Goal: Information Seeking & Learning: Learn about a topic

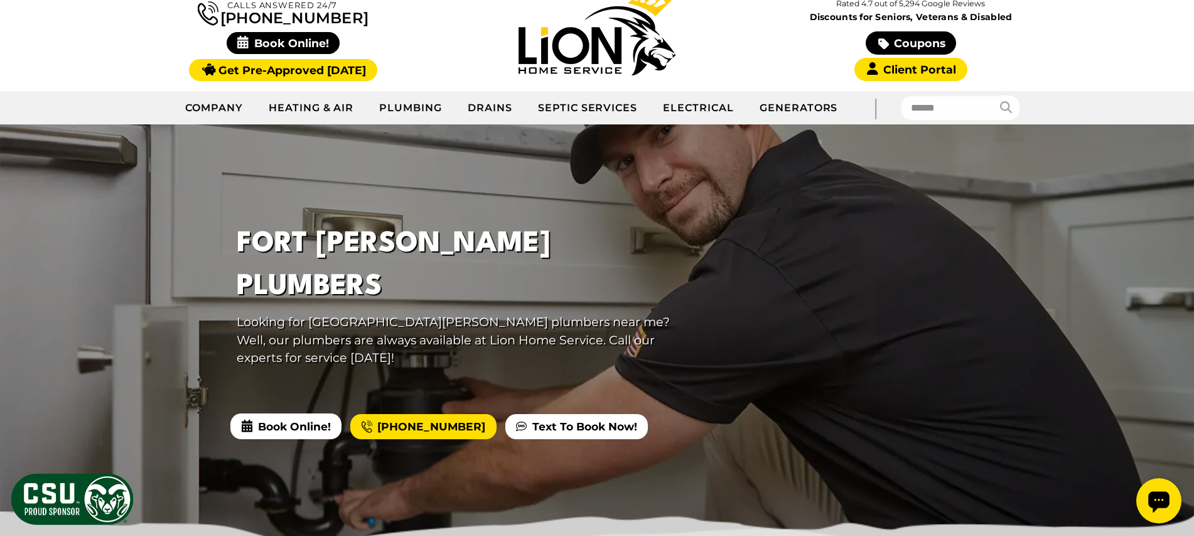
scroll to position [113, 0]
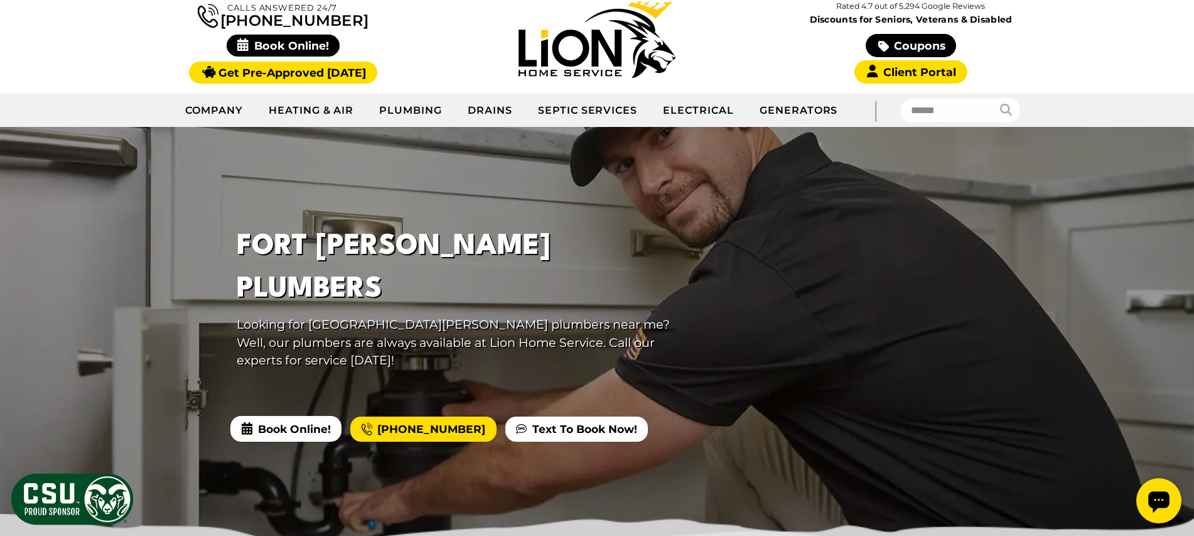
click at [190, 165] on div at bounding box center [597, 338] width 1194 height 422
drag, startPoint x: 262, startPoint y: 279, endPoint x: 659, endPoint y: 424, distance: 423.1
click at [654, 424] on div "Fort Collins Plumbers Looking for Fort Collins plumbers near me? Well, our plum…" at bounding box center [597, 338] width 1194 height 422
click at [711, 419] on div at bounding box center [597, 338] width 1194 height 422
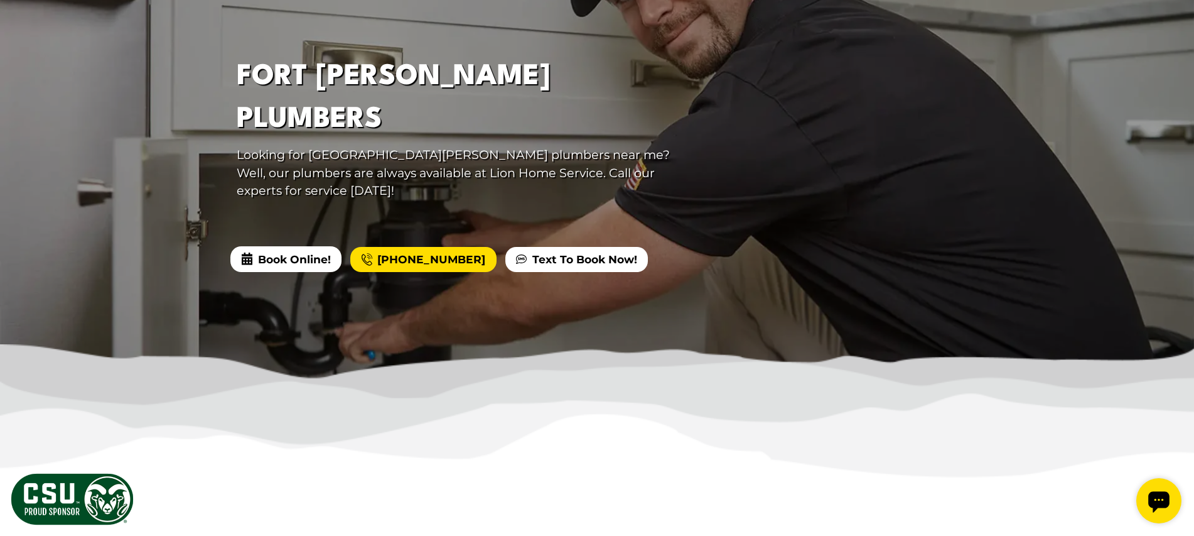
scroll to position [283, 0]
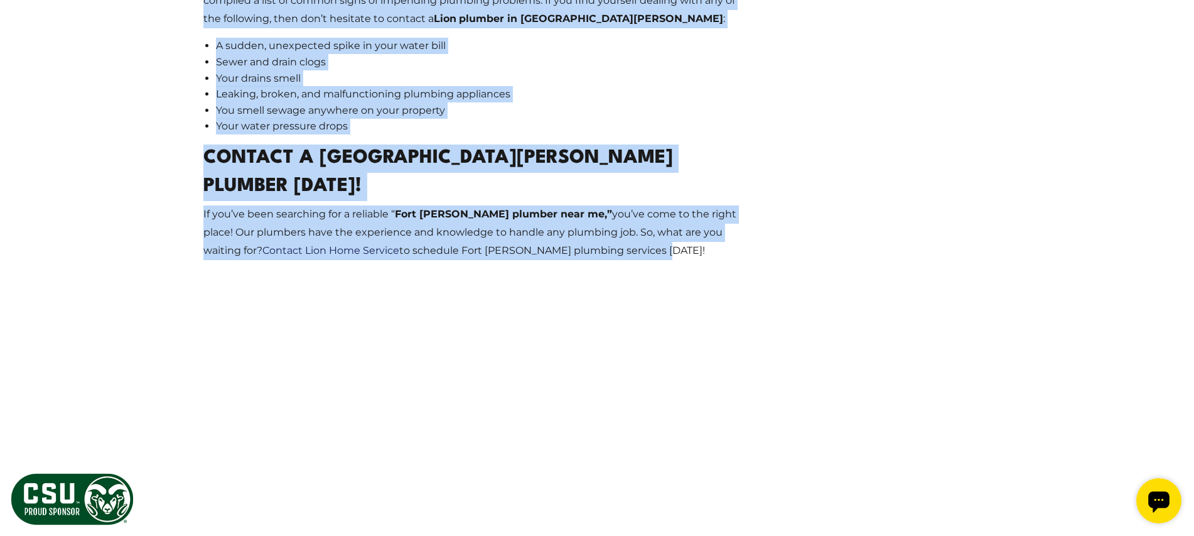
drag, startPoint x: 250, startPoint y: 55, endPoint x: 517, endPoint y: 166, distance: 289.3
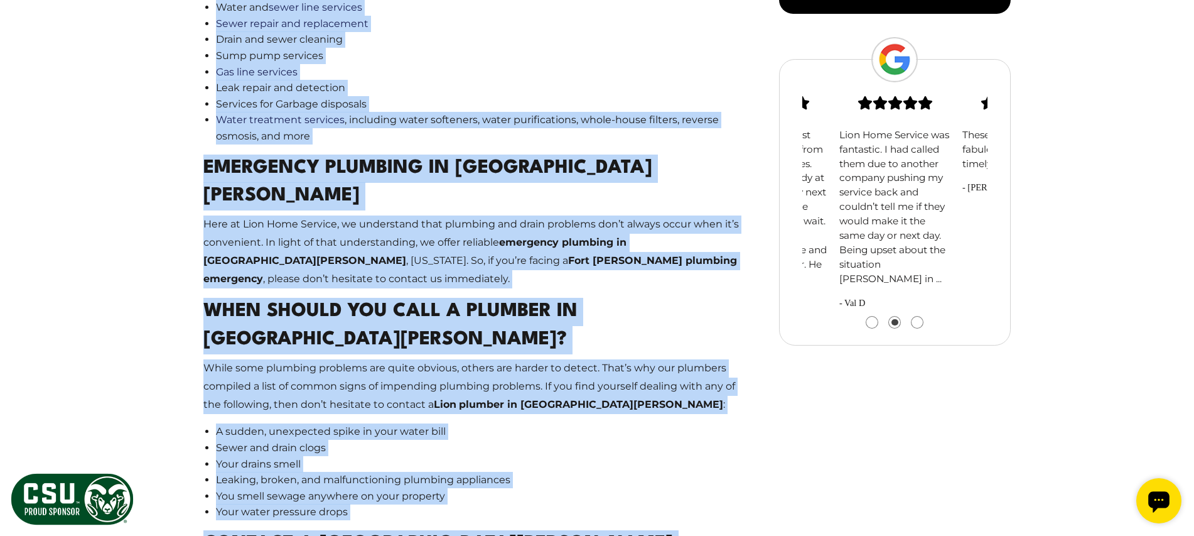
scroll to position [1312, 0]
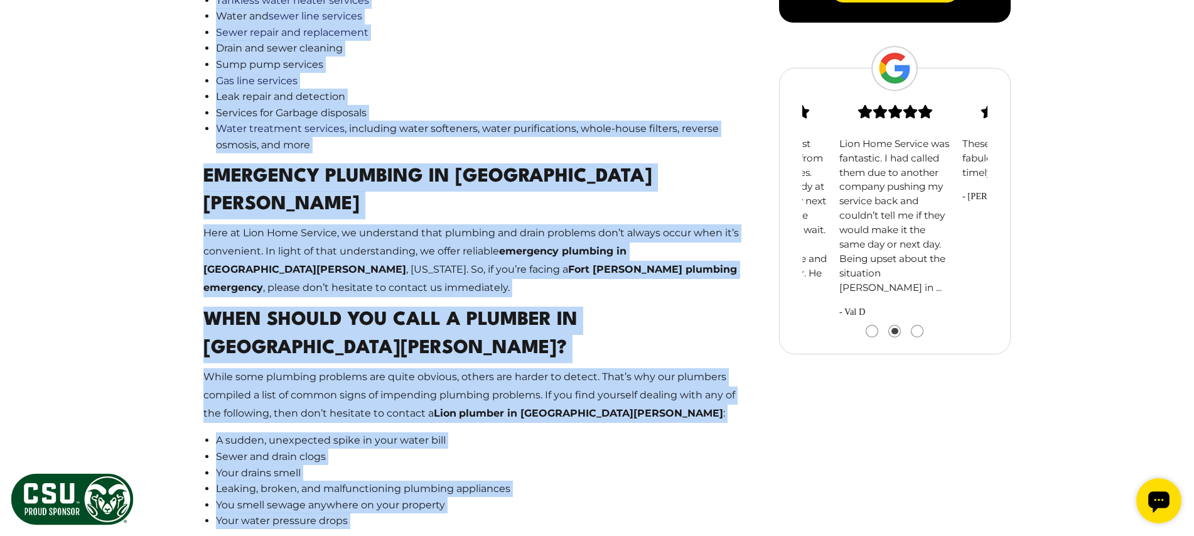
click at [489, 224] on p "Here at Lion Home Service, we understand that plumbing and drain problems don’t…" at bounding box center [472, 260] width 539 height 72
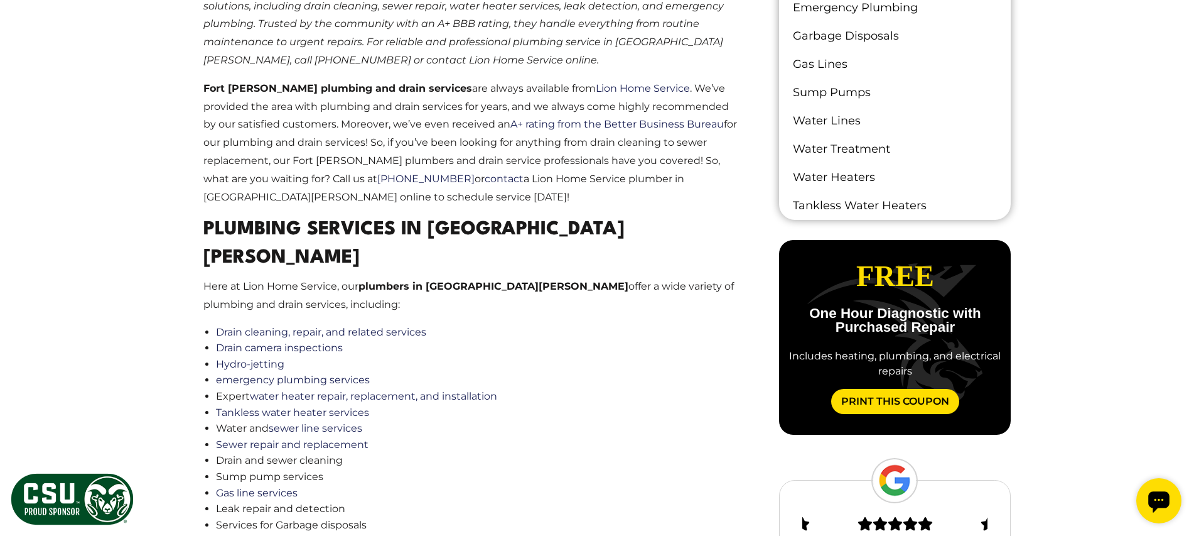
scroll to position [911, 0]
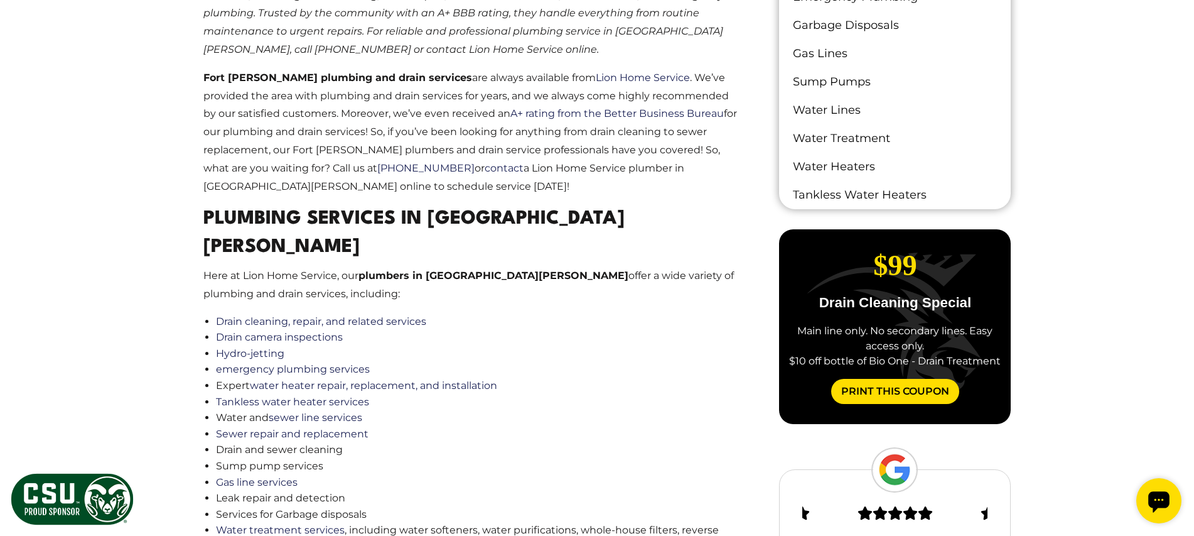
click at [203, 233] on h2 "Plumbing Services In Fort Collins" at bounding box center [472, 233] width 539 height 57
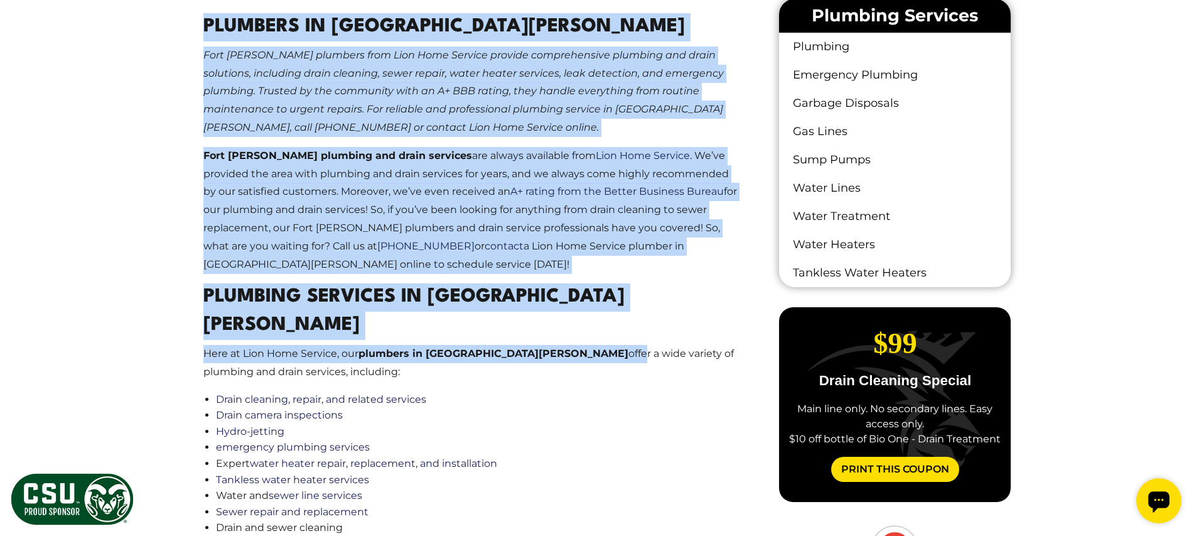
scroll to position [909, 0]
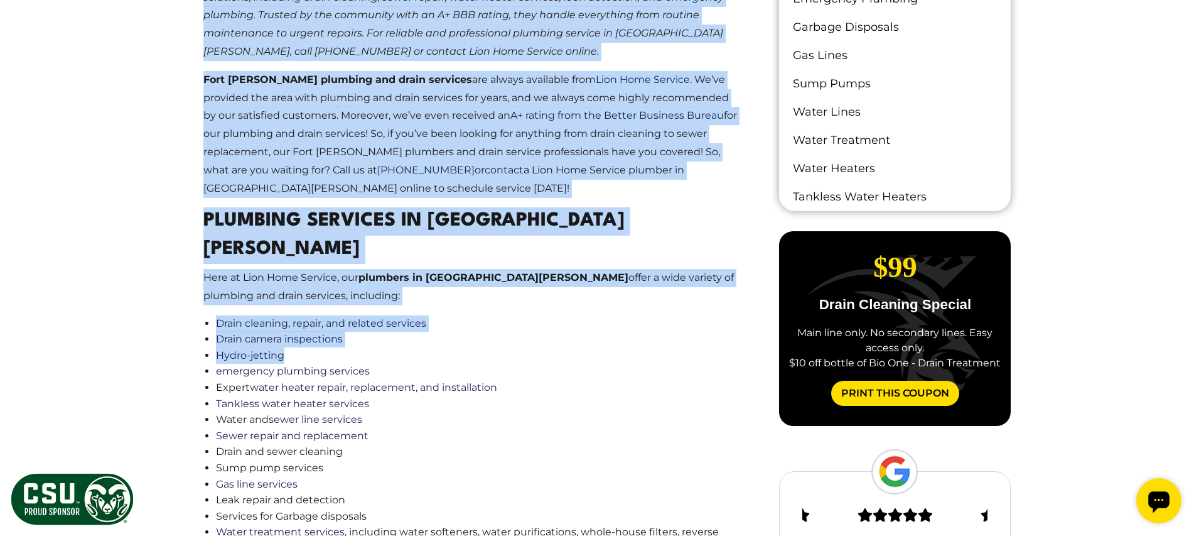
drag, startPoint x: 215, startPoint y: 214, endPoint x: 504, endPoint y: 322, distance: 308.4
click at [504, 322] on main "Plumbers In Fort Collins Fort Collins plumbers from Lion Home Service provide c…" at bounding box center [473, 502] width 580 height 1170
click at [495, 347] on li "Hydro-jetting" at bounding box center [479, 355] width 527 height 16
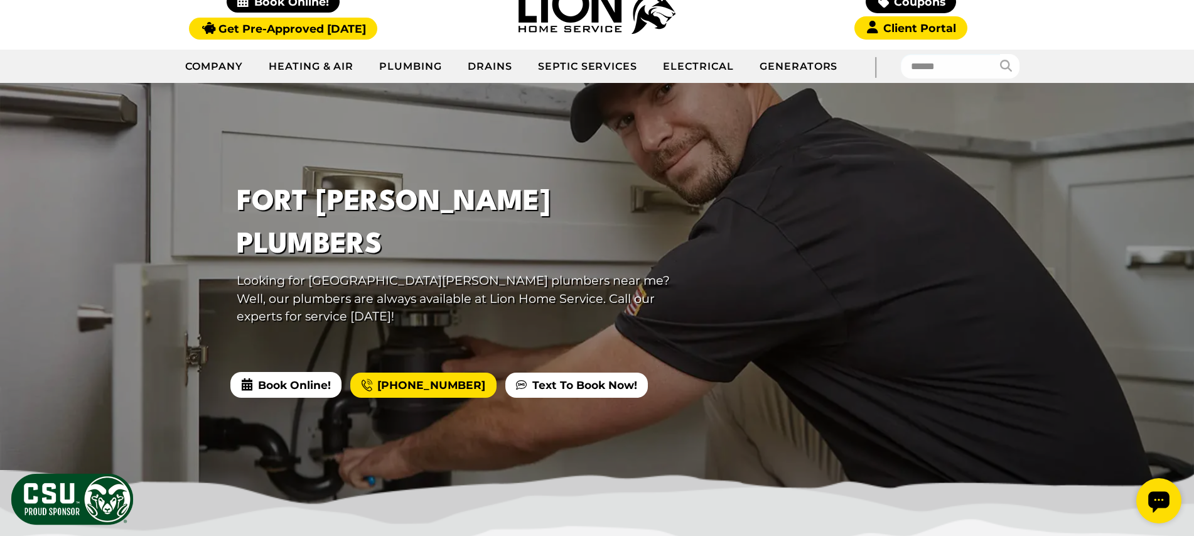
scroll to position [16, 0]
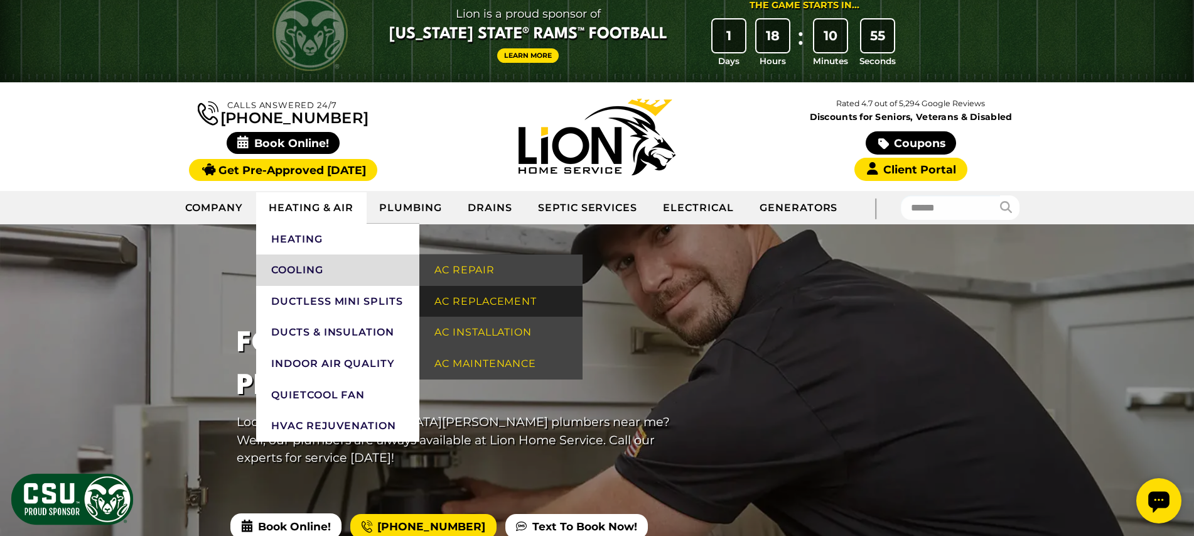
click at [490, 301] on link "AC Replacement" at bounding box center [500, 301] width 163 height 31
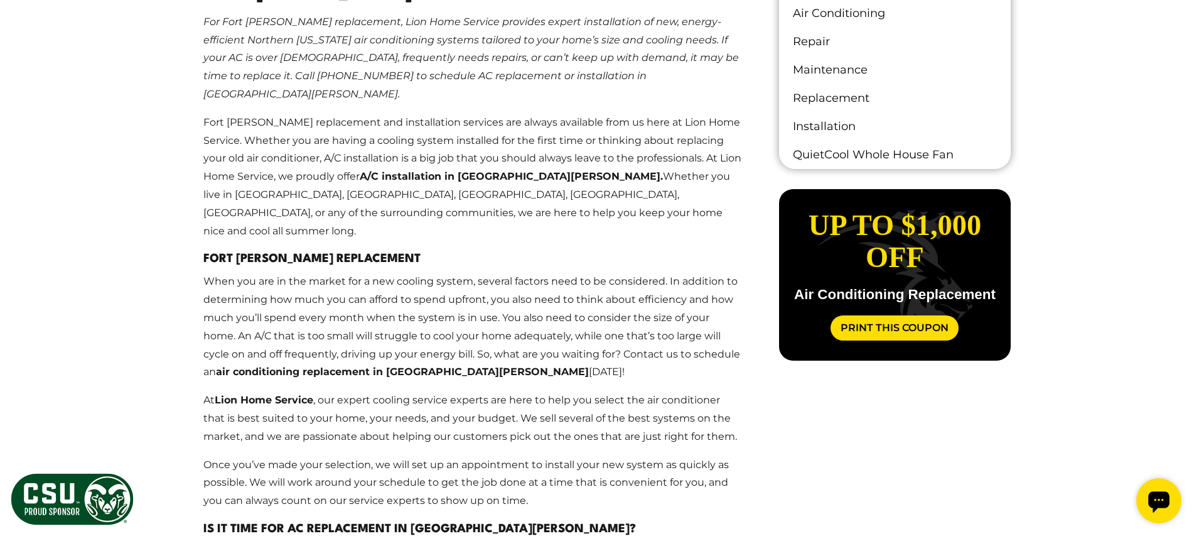
scroll to position [964, 0]
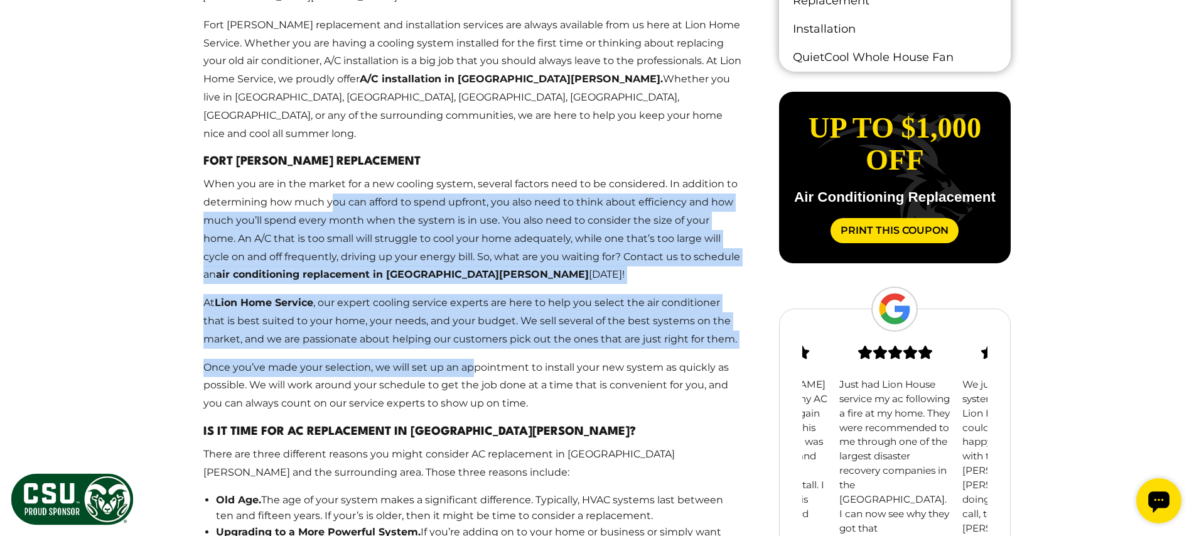
drag, startPoint x: 347, startPoint y: 169, endPoint x: 472, endPoint y: 323, distance: 198.2
click at [471, 326] on main "Fort [PERSON_NAME] Replacement & Installation For [GEOGRAPHIC_DATA][PERSON_NAME…" at bounding box center [473, 331] width 580 height 939
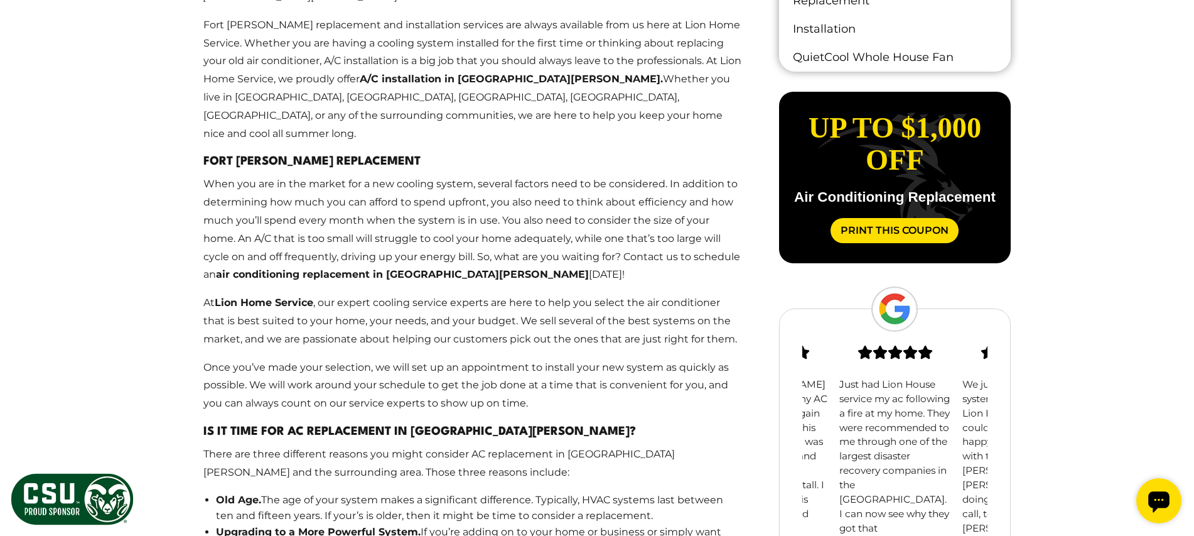
click at [472, 359] on p "Once you’ve made your selection, we will set up an appointment to install your …" at bounding box center [472, 386] width 539 height 54
click at [445, 153] on h3 "Fort [PERSON_NAME] Replacement" at bounding box center [472, 162] width 539 height 18
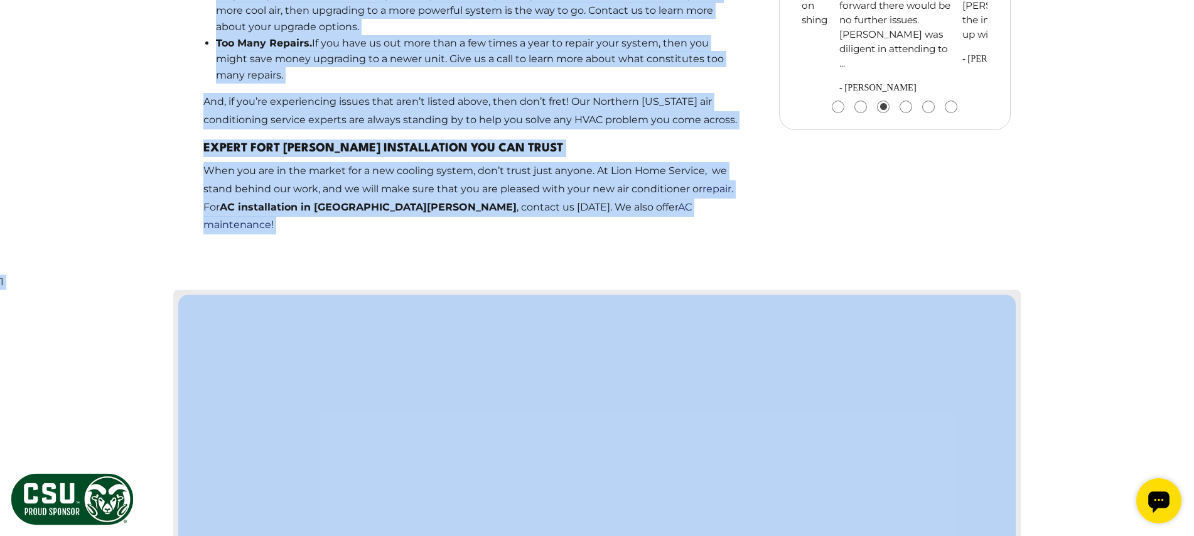
drag, startPoint x: 152, startPoint y: 149, endPoint x: 525, endPoint y: 246, distance: 385.5
click at [347, 30] on body "Lion is a proud sponsor of [US_STATE] State® Rams™ Football Learn More The Game…" at bounding box center [597, 218] width 1194 height 3439
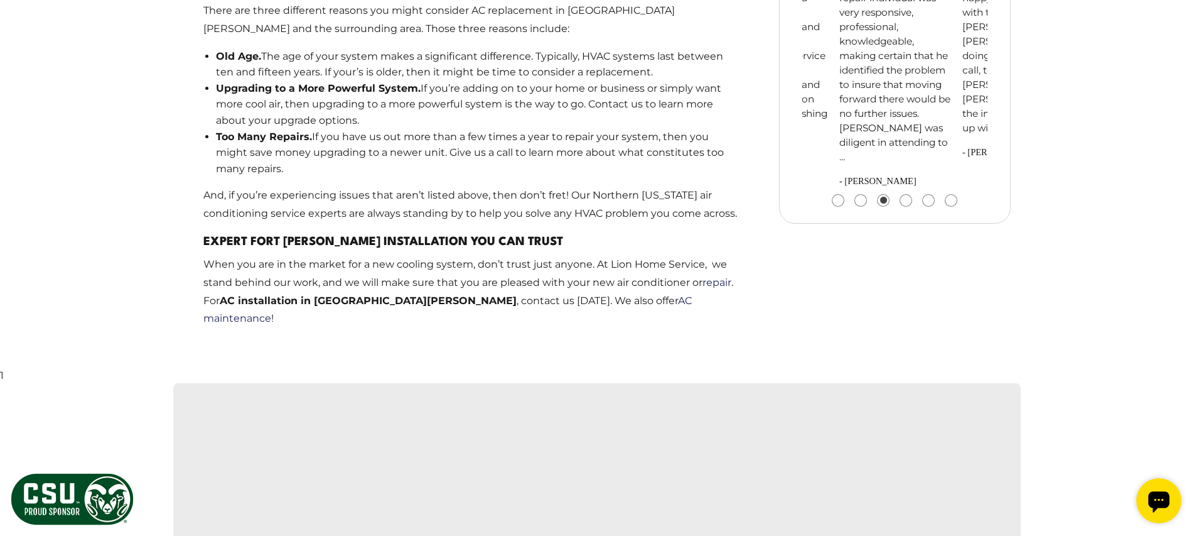
click at [547, 256] on p "When you are in the market for a new cooling system, don’t trust just anyone. A…" at bounding box center [472, 292] width 539 height 72
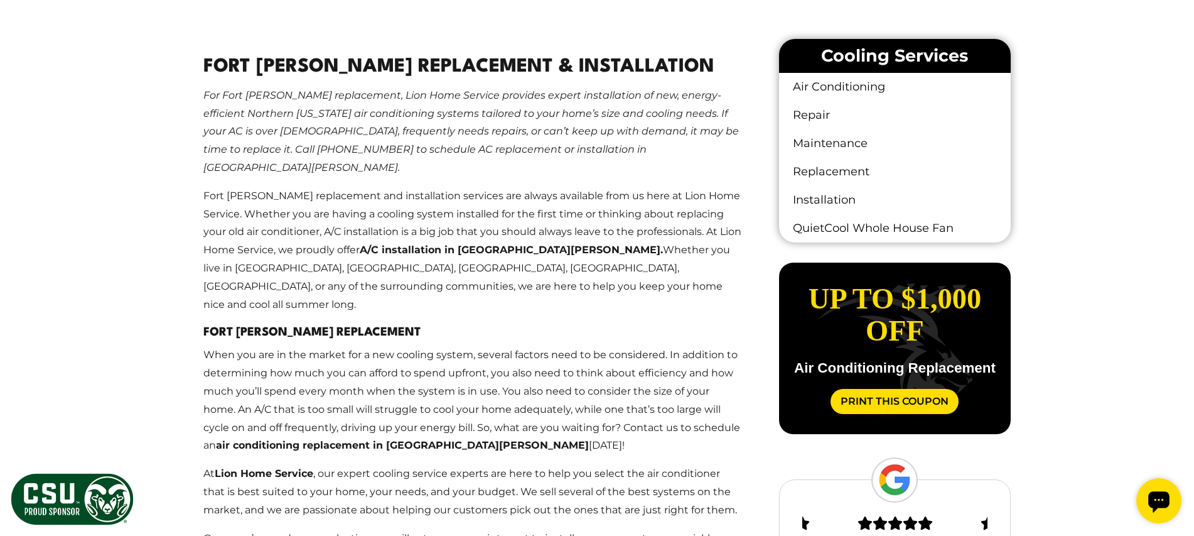
scroll to position [674, 0]
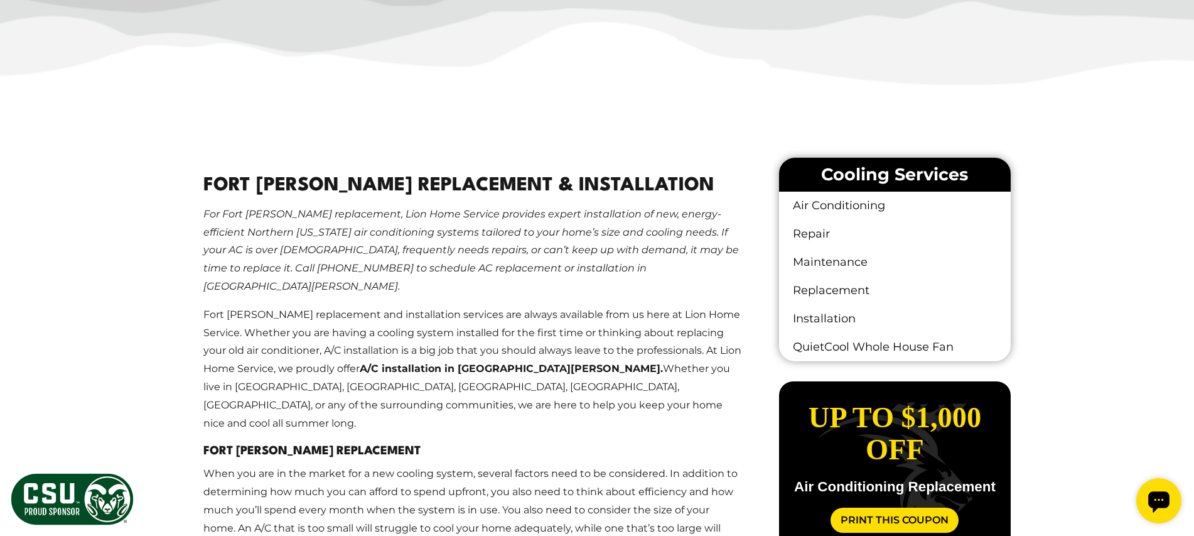
click at [794, 67] on img at bounding box center [597, 34] width 1194 height 165
